Goal: Task Accomplishment & Management: Use online tool/utility

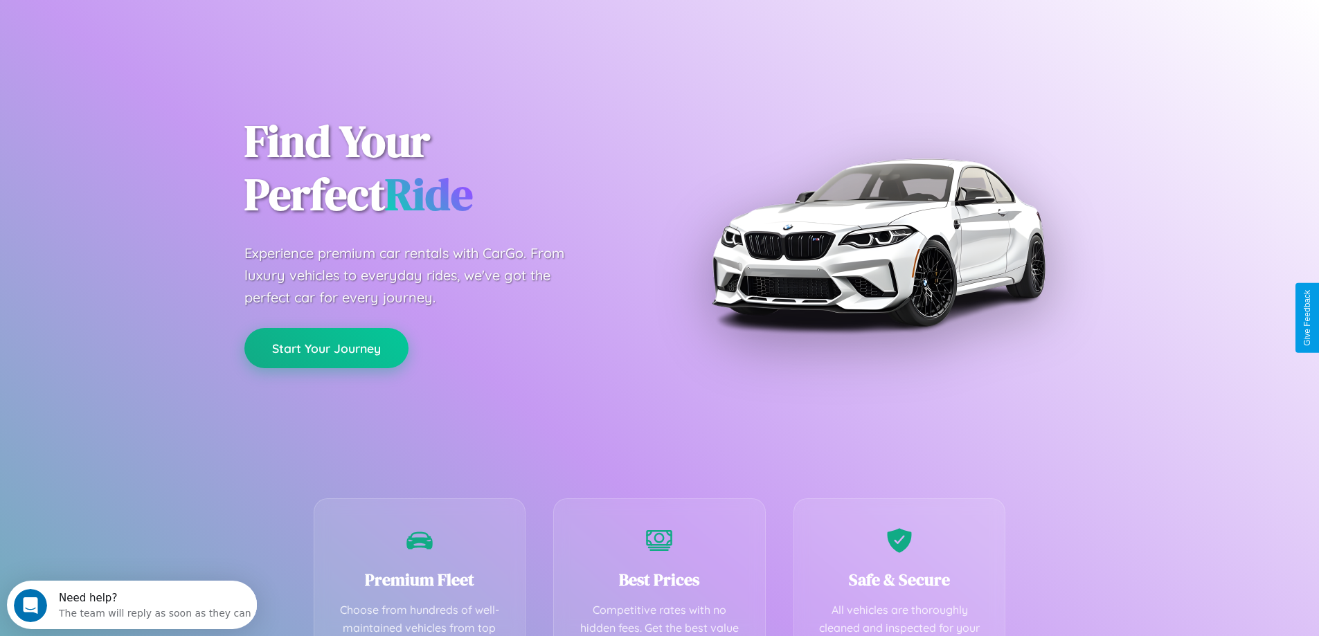
click at [326, 348] on button "Start Your Journey" at bounding box center [326, 348] width 164 height 40
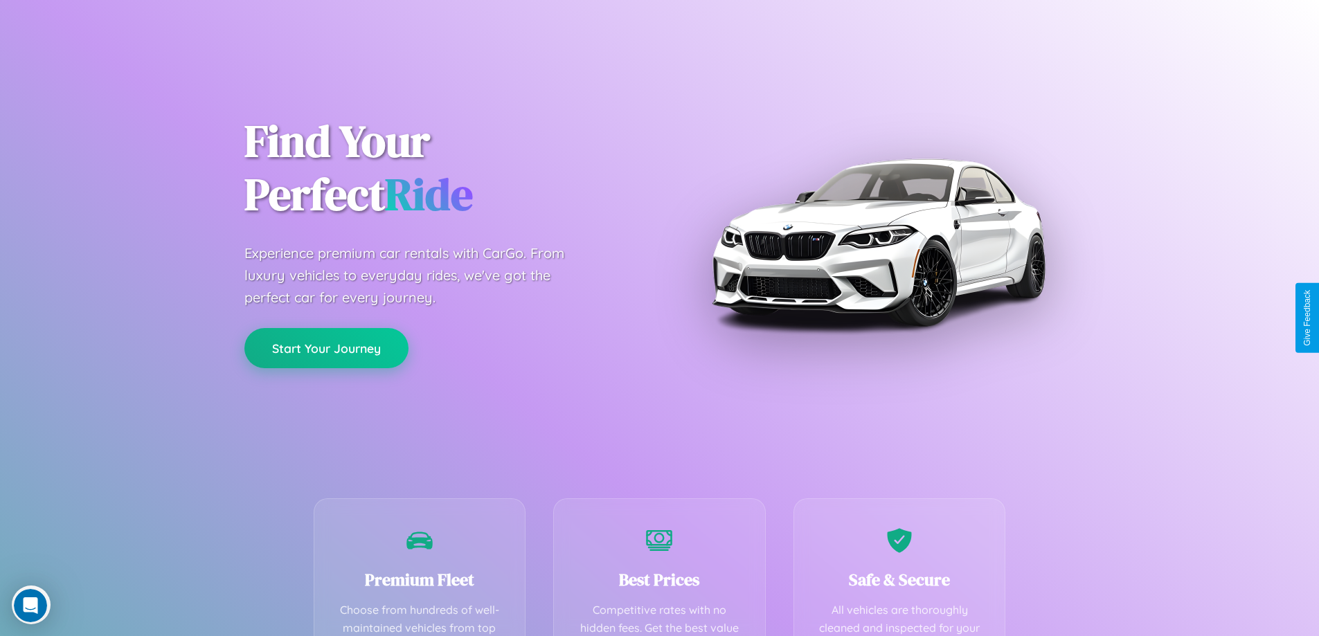
click at [326, 348] on button "Start Your Journey" at bounding box center [326, 348] width 164 height 40
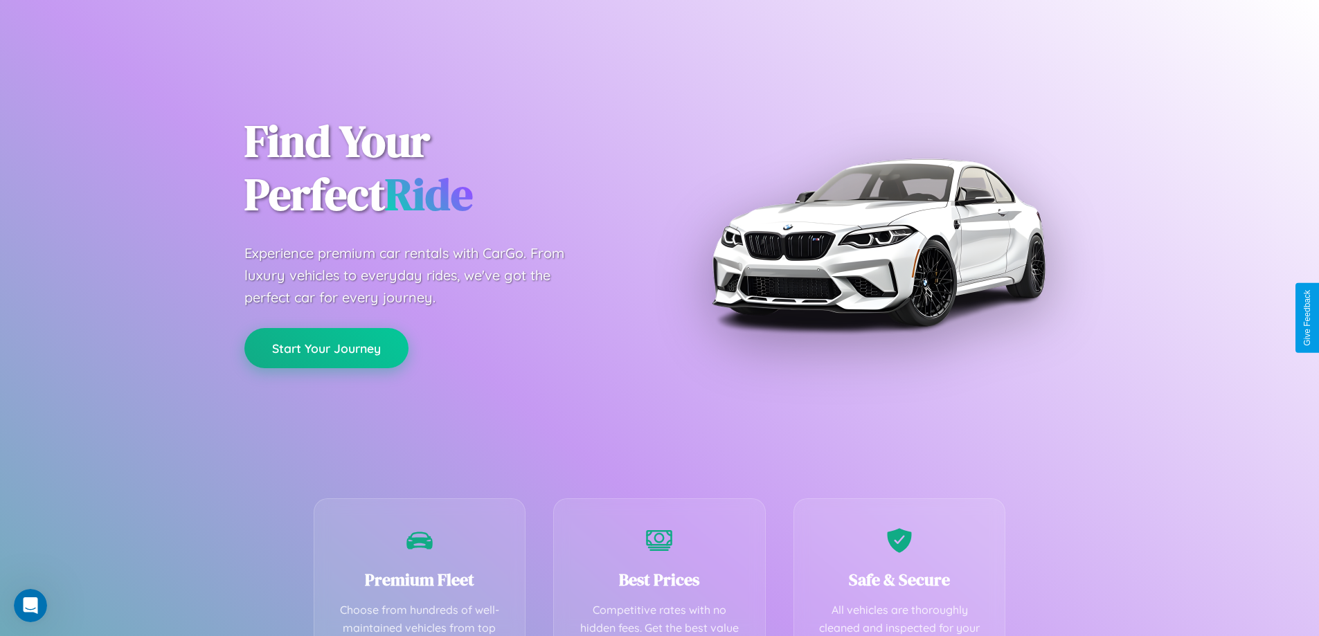
click at [326, 348] on button "Start Your Journey" at bounding box center [326, 348] width 164 height 40
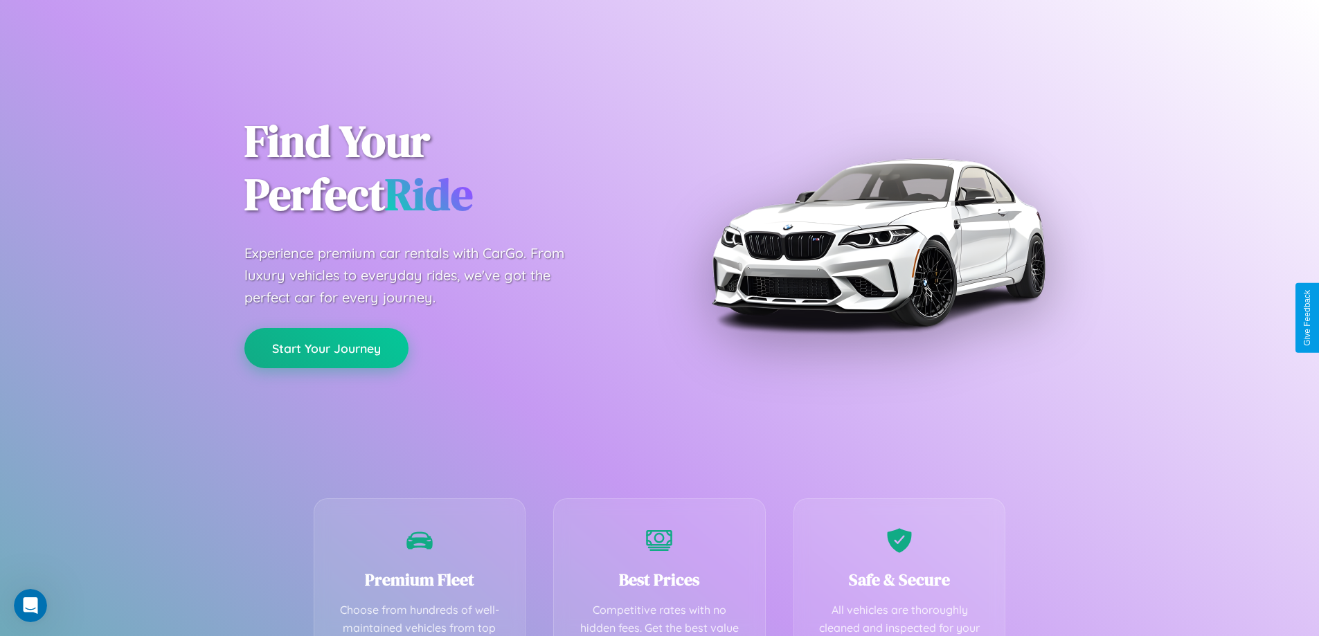
click at [326, 348] on button "Start Your Journey" at bounding box center [326, 348] width 164 height 40
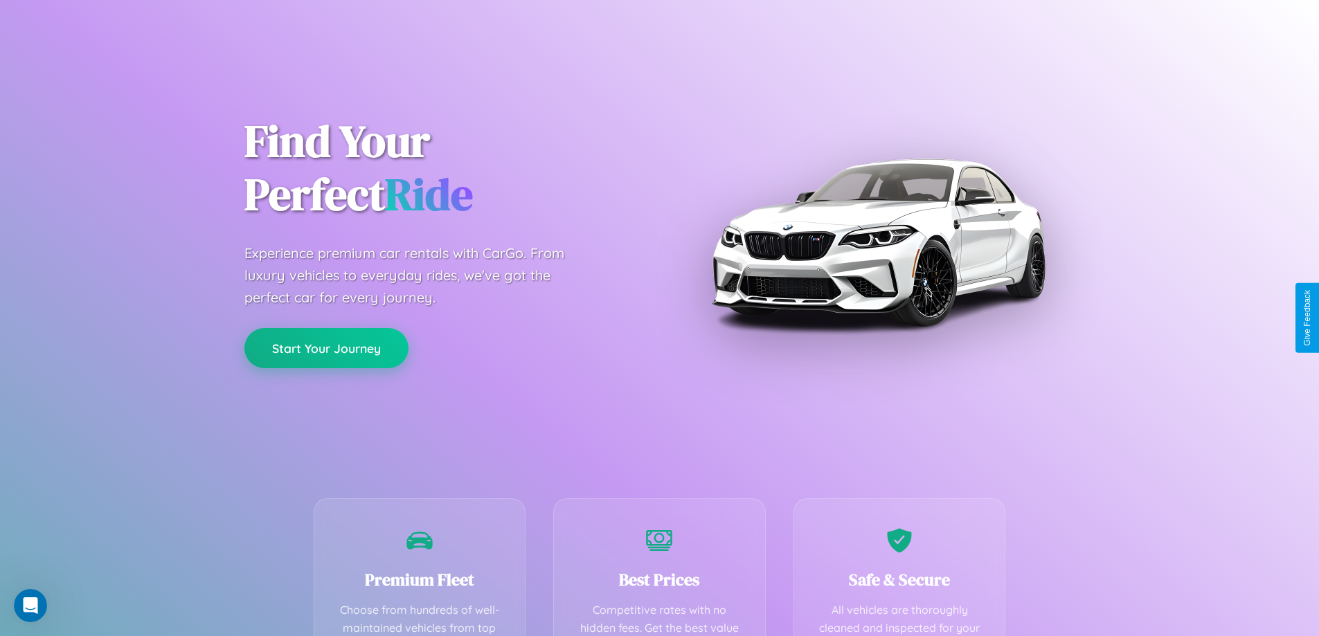
click at [326, 348] on button "Start Your Journey" at bounding box center [326, 348] width 164 height 40
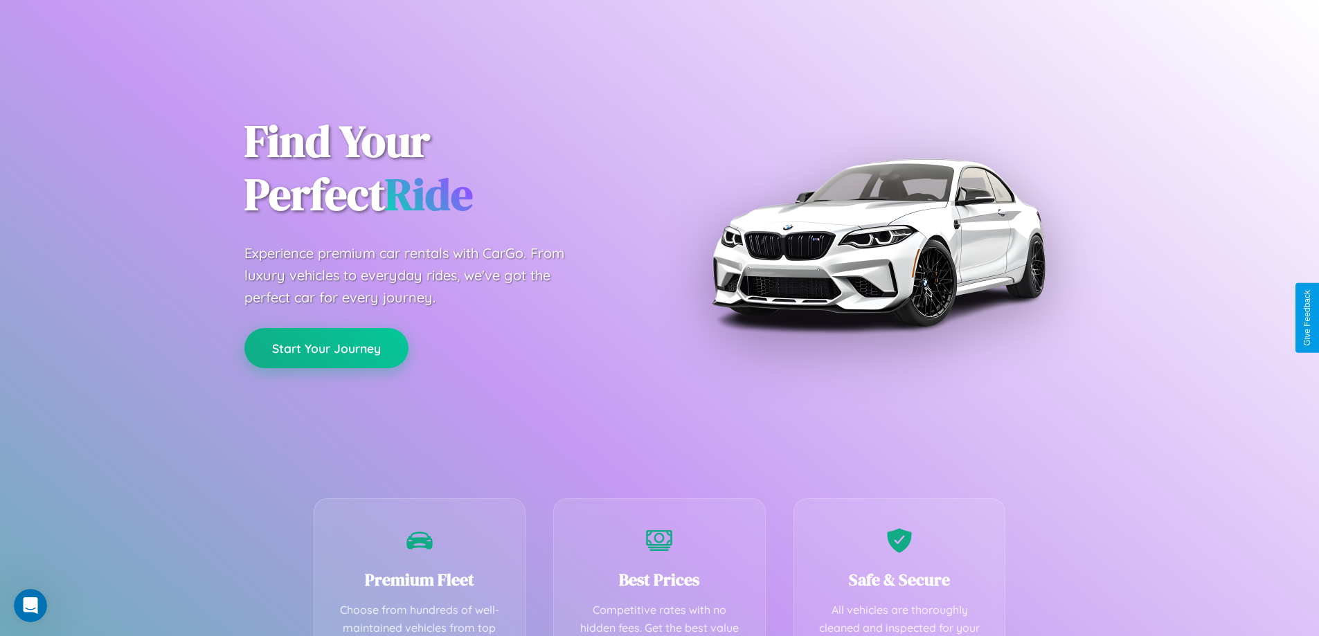
click at [326, 348] on button "Start Your Journey" at bounding box center [326, 348] width 164 height 40
